Goal: Find specific page/section: Find specific page/section

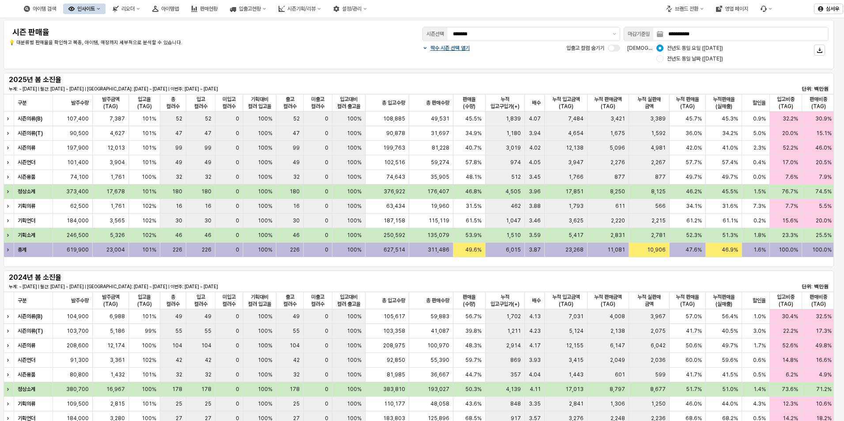
click at [179, 10] on div "아이템맵" at bounding box center [170, 9] width 18 height 6
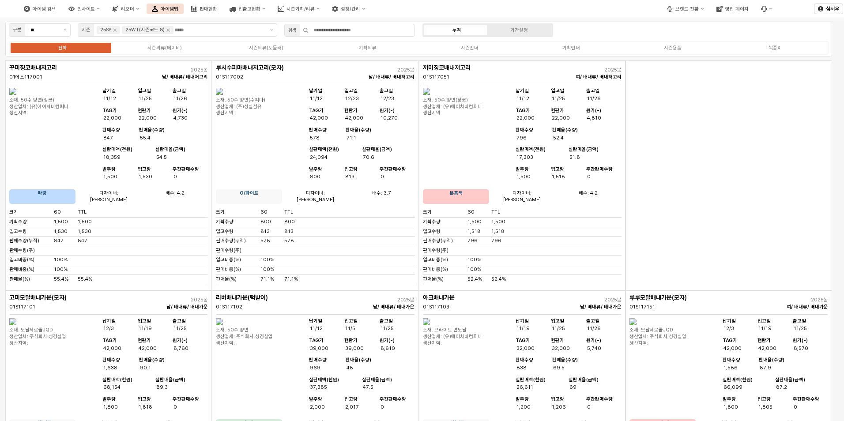
click at [177, 46] on div "시즌의류(베이비)" at bounding box center [164, 48] width 34 height 6
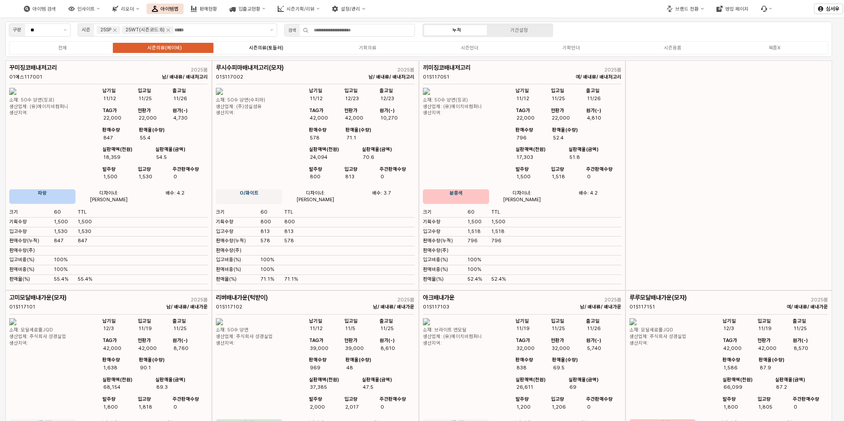
click at [268, 48] on div "시즌의류(토들러)" at bounding box center [266, 48] width 34 height 6
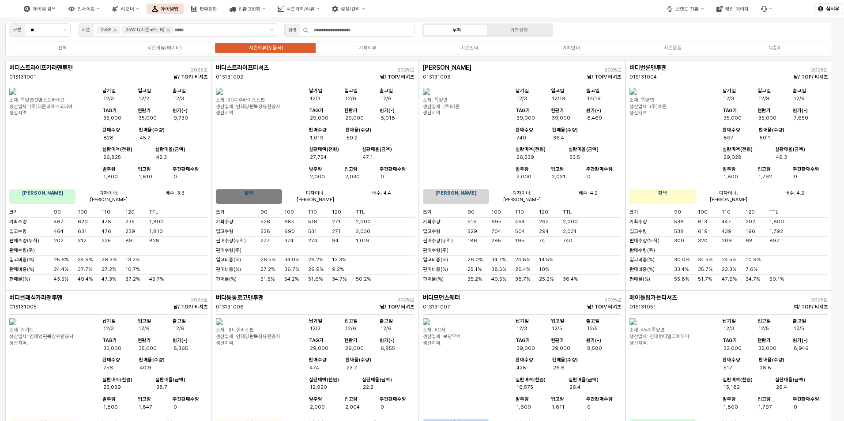
drag, startPoint x: 582, startPoint y: 35, endPoint x: 578, endPoint y: 29, distance: 7.3
click at [582, 34] on div "구분 ** 시즌 25SP 25WT(시즌코드:8) 검색 누적 기간설정 전체 시즌의류(베이비) 시즌의류(토들러) 기획의류 시즌언더 기획언더 시즌용…" at bounding box center [418, 39] width 827 height 35
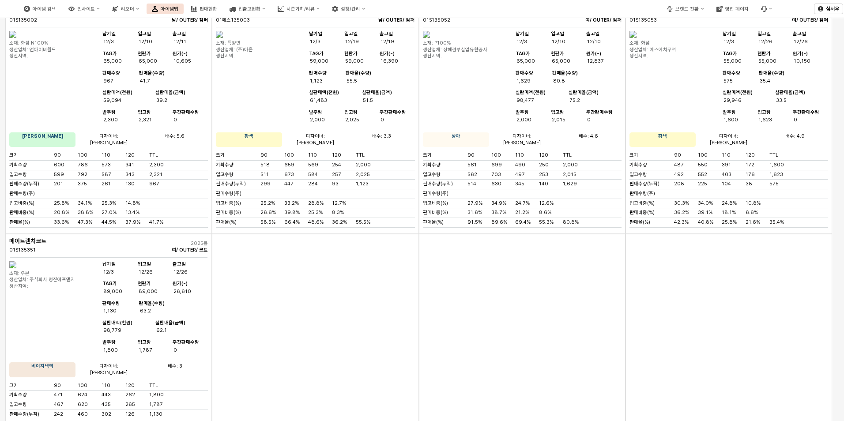
scroll to position [3387, 0]
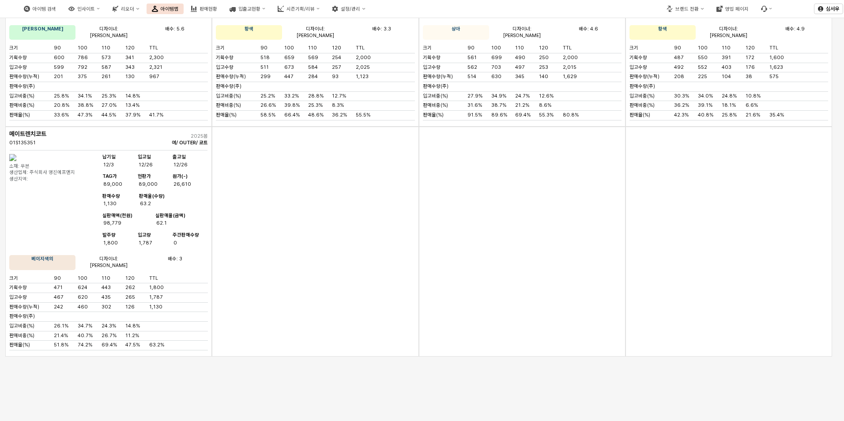
click at [698, 286] on div "앱 프레임" at bounding box center [729, 242] width 207 height 230
click at [769, 321] on div "앱 프레임" at bounding box center [729, 242] width 207 height 230
